Goal: Find specific page/section: Find specific page/section

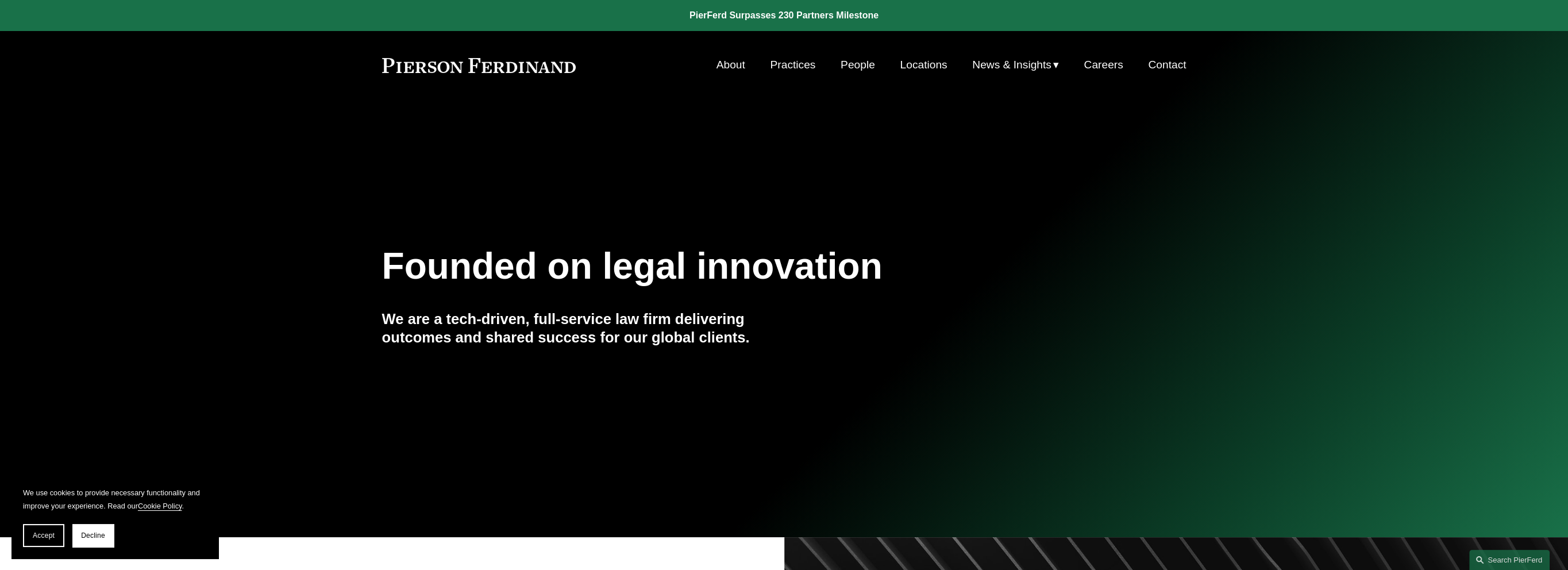
click at [851, 62] on link "People" at bounding box center [857, 64] width 34 height 22
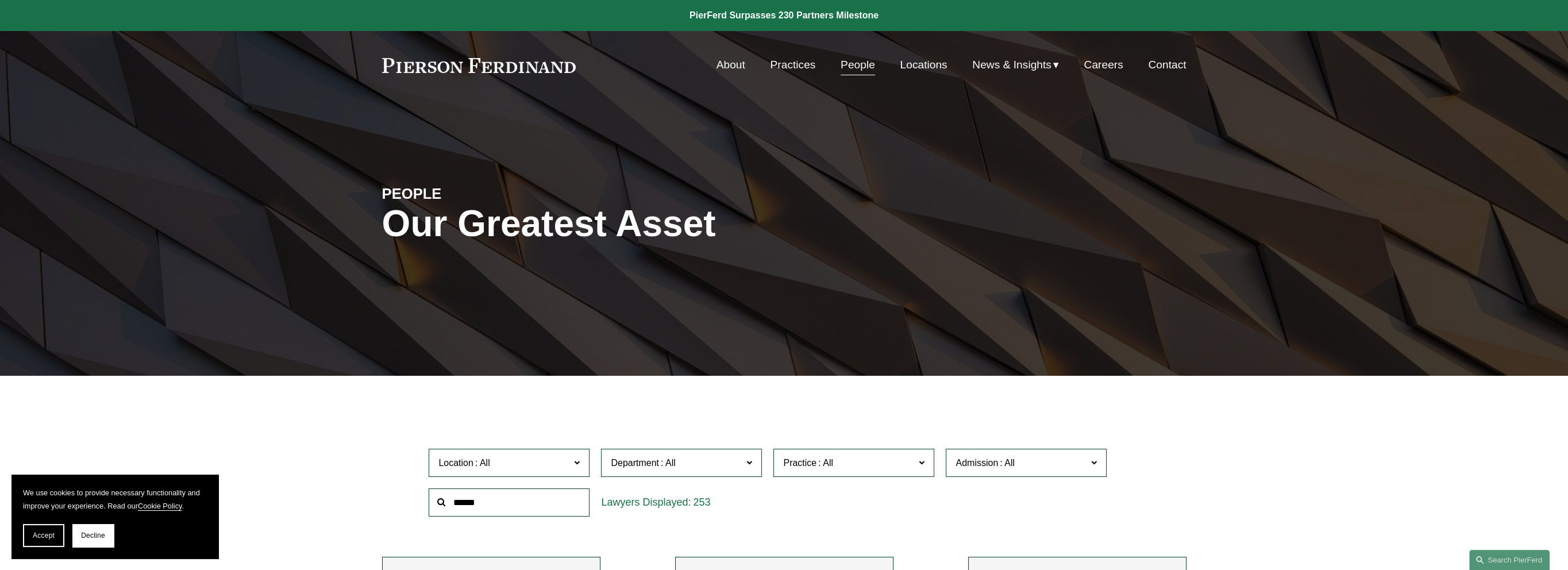
scroll to position [173, 0]
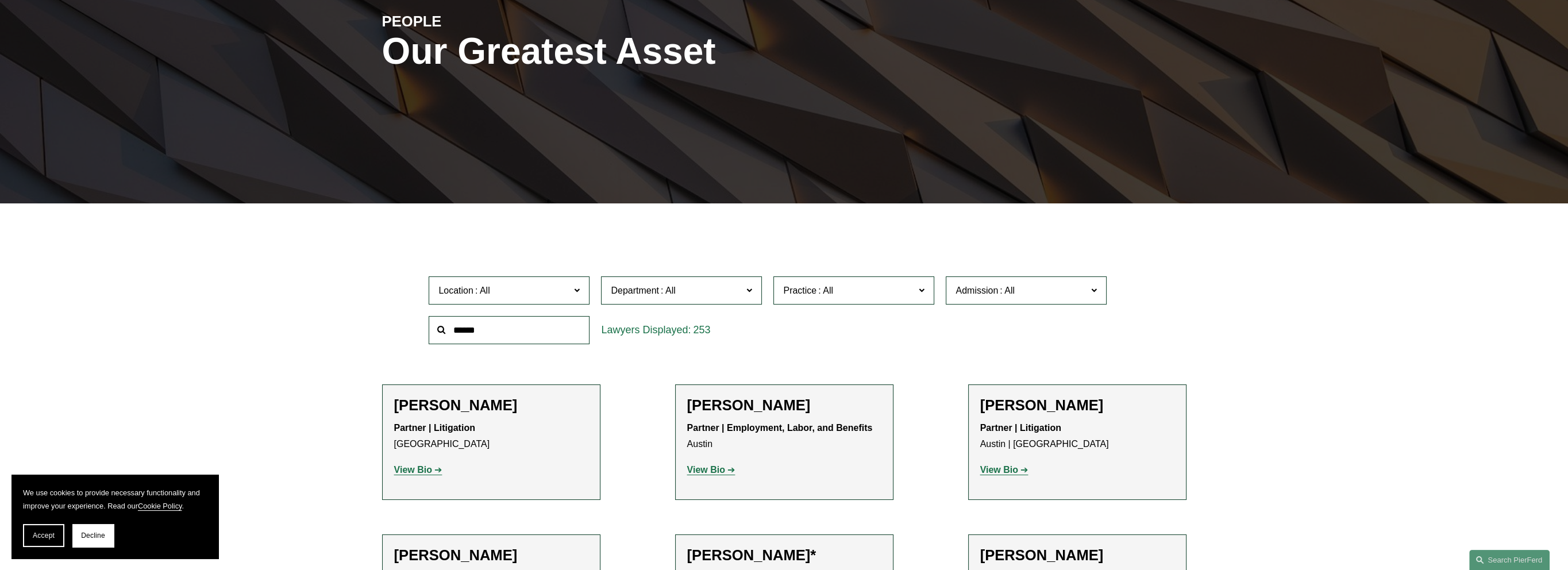
click at [497, 333] on input "text" at bounding box center [509, 330] width 161 height 28
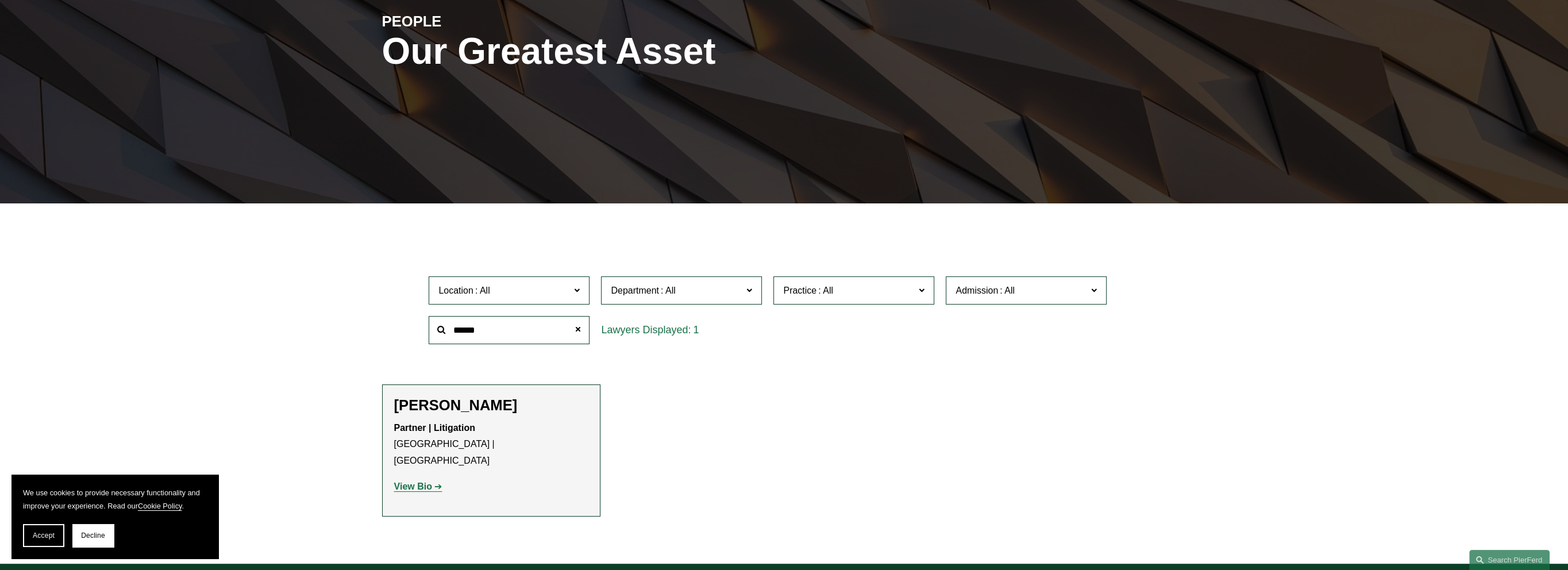
click at [409, 481] on strong "View Bio" at bounding box center [413, 486] width 38 height 10
drag, startPoint x: 498, startPoint y: 333, endPoint x: 388, endPoint y: 316, distance: 111.3
click at [388, 316] on div "Location All Atlanta Austin Boston Charlotte Chicago Cincinnati Cleveland Colum…" at bounding box center [784, 309] width 805 height 79
type input "*******"
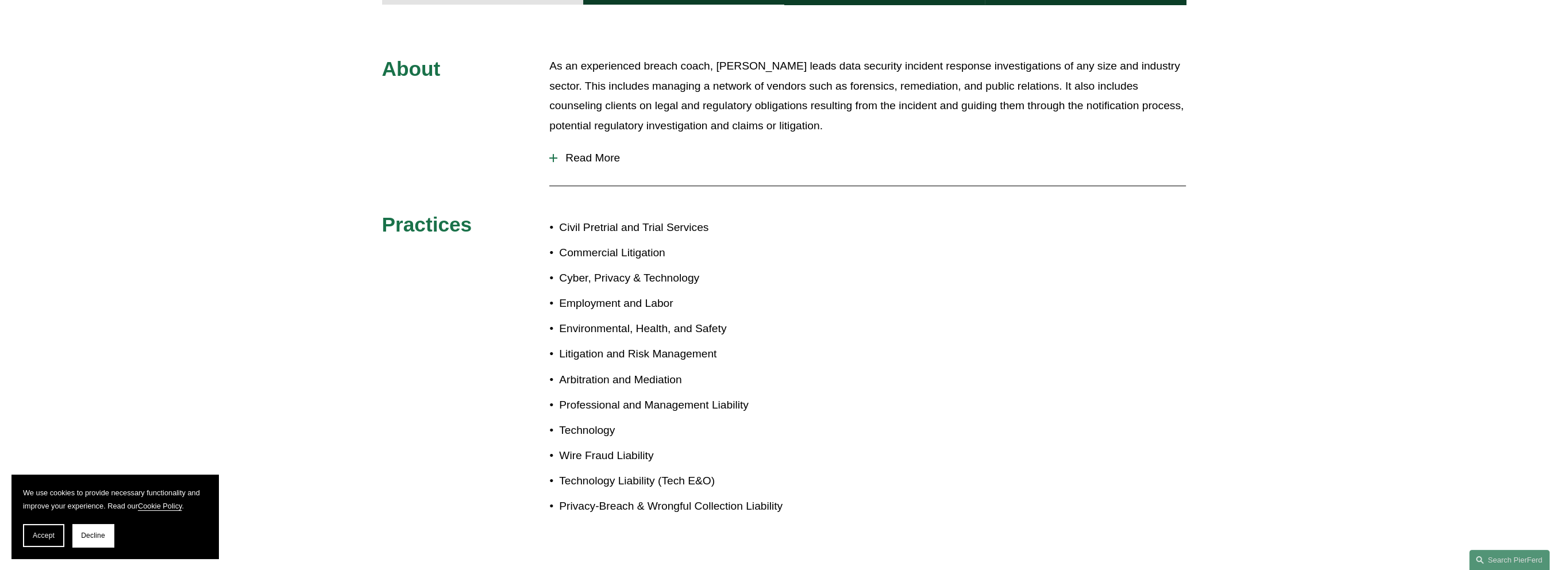
scroll to position [517, 0]
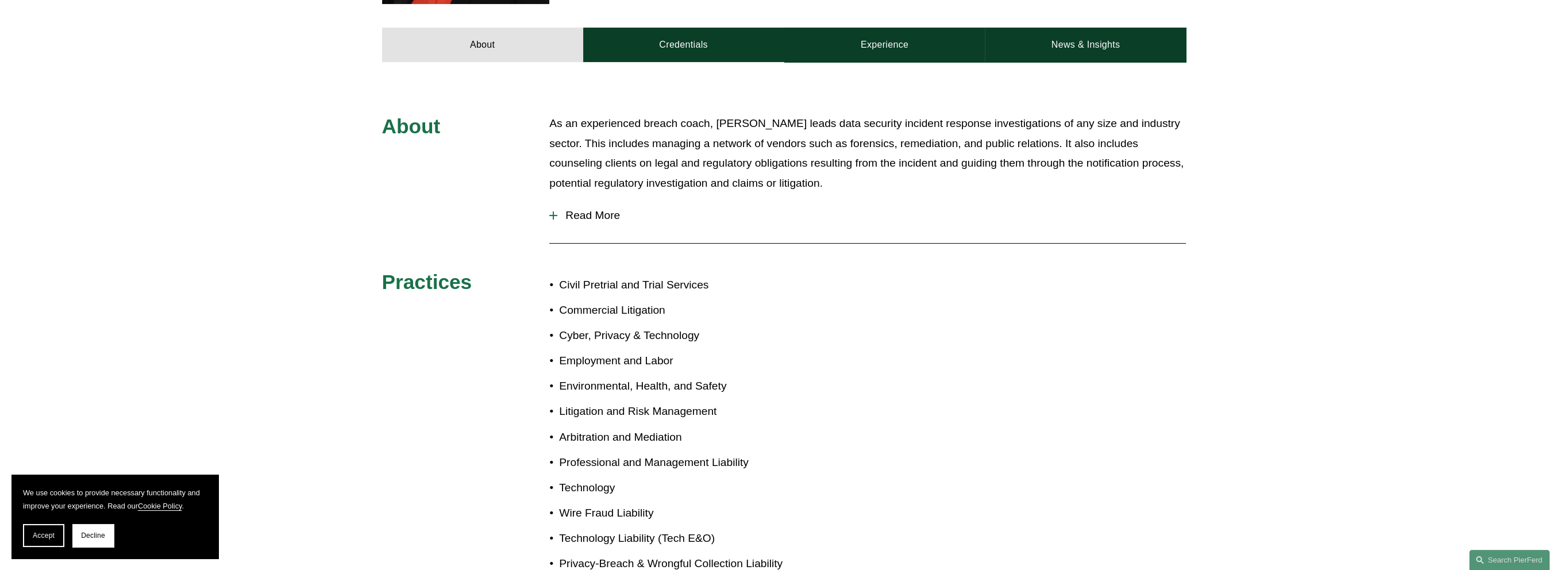
click at [557, 212] on div at bounding box center [553, 216] width 8 height 8
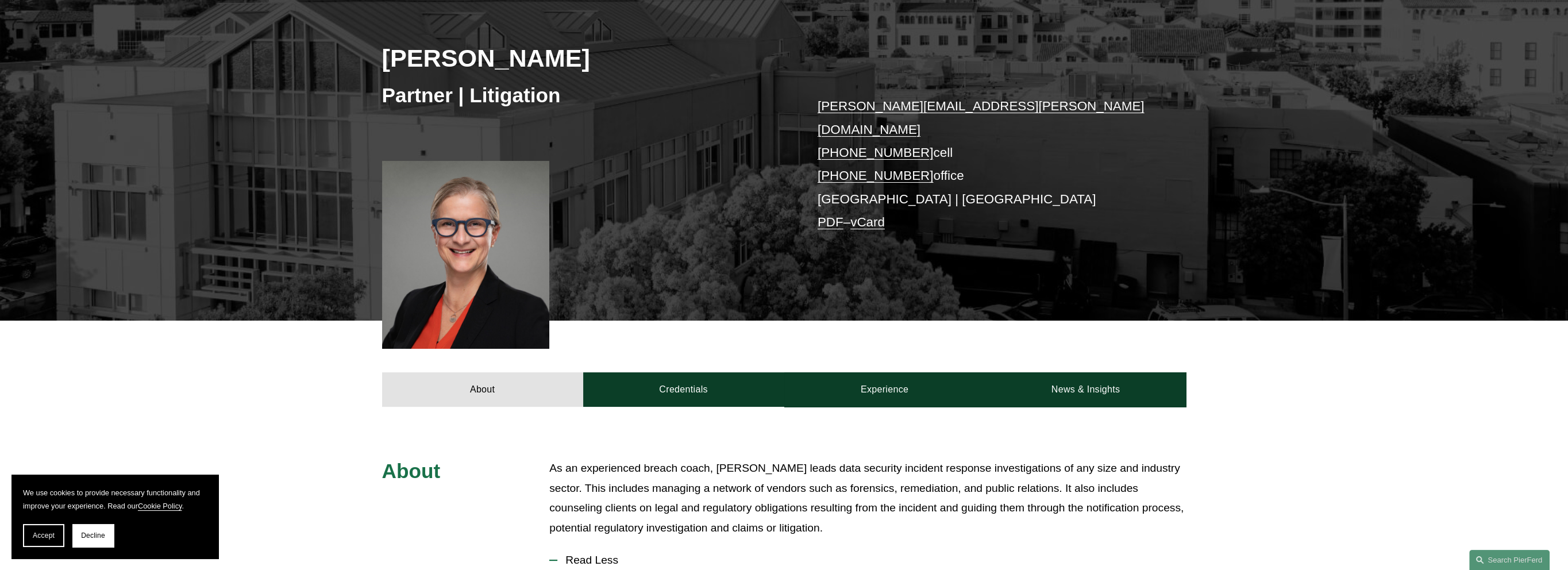
scroll to position [0, 0]
